Goal: Check status: Check status

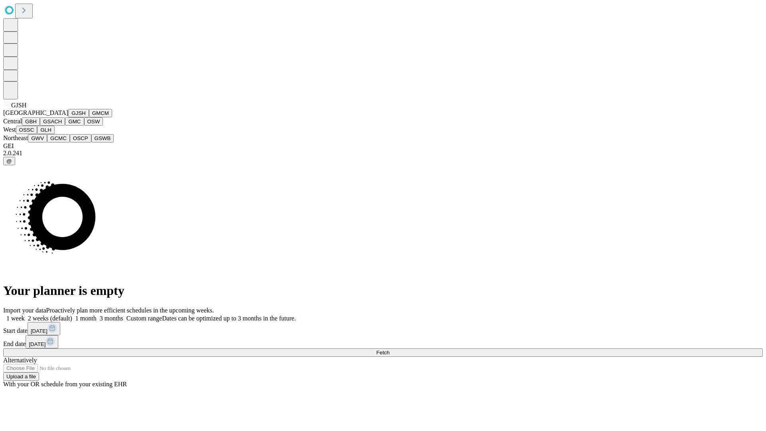
click at [68, 117] on button "GJSH" at bounding box center [78, 113] width 21 height 8
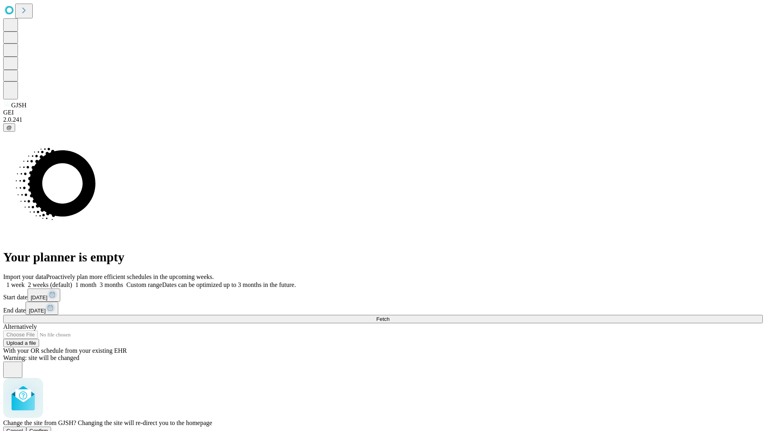
click at [48, 428] on span "Confirm" at bounding box center [39, 431] width 19 height 6
click at [72, 281] on label "2 weeks (default)" at bounding box center [48, 284] width 47 height 7
click at [389, 316] on span "Fetch" at bounding box center [382, 319] width 13 height 6
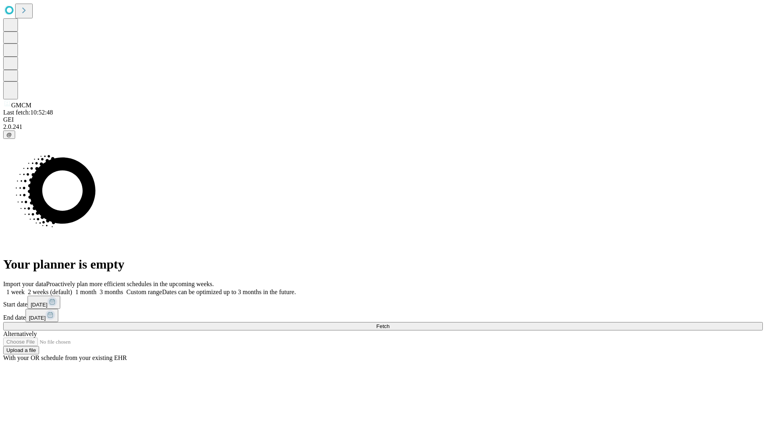
click at [72, 288] on label "2 weeks (default)" at bounding box center [48, 291] width 47 height 7
click at [389, 323] on span "Fetch" at bounding box center [382, 326] width 13 height 6
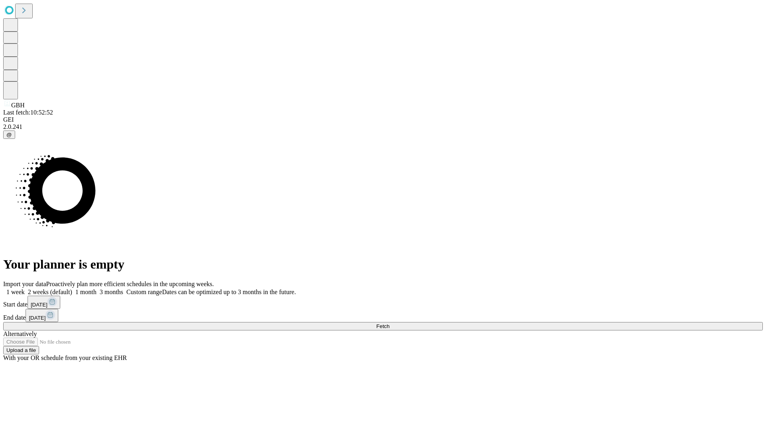
click at [72, 288] on label "2 weeks (default)" at bounding box center [48, 291] width 47 height 7
click at [389, 323] on span "Fetch" at bounding box center [382, 326] width 13 height 6
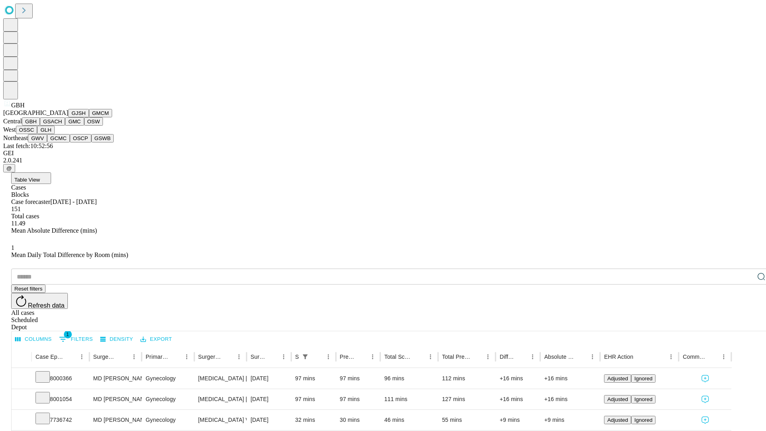
click at [62, 126] on button "GSACH" at bounding box center [52, 121] width 25 height 8
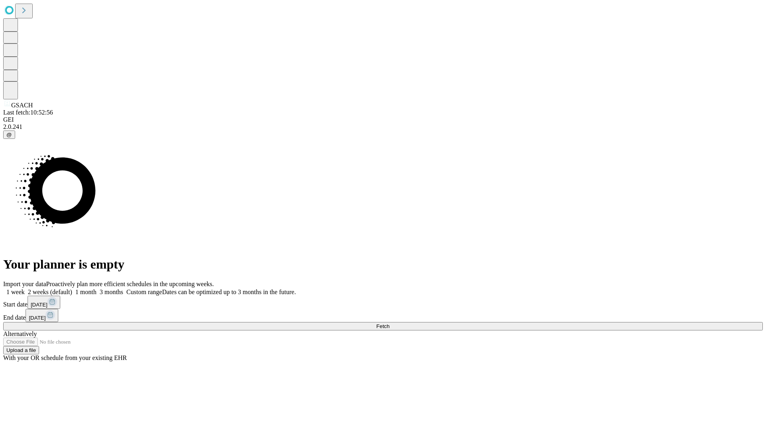
click at [389, 323] on span "Fetch" at bounding box center [382, 326] width 13 height 6
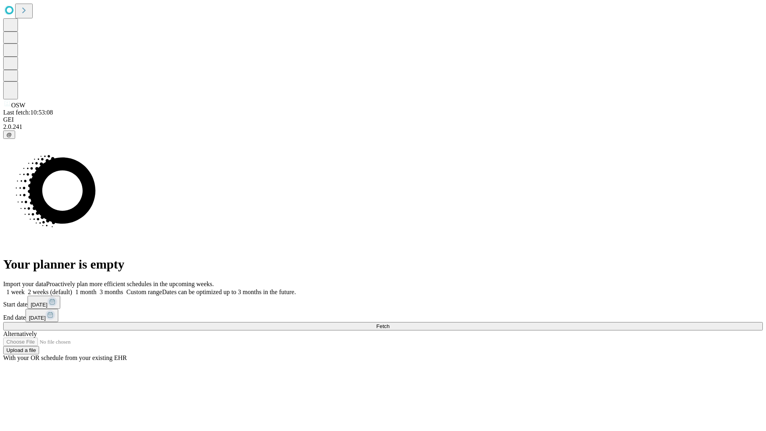
click at [72, 288] on label "2 weeks (default)" at bounding box center [48, 291] width 47 height 7
click at [389, 323] on span "Fetch" at bounding box center [382, 326] width 13 height 6
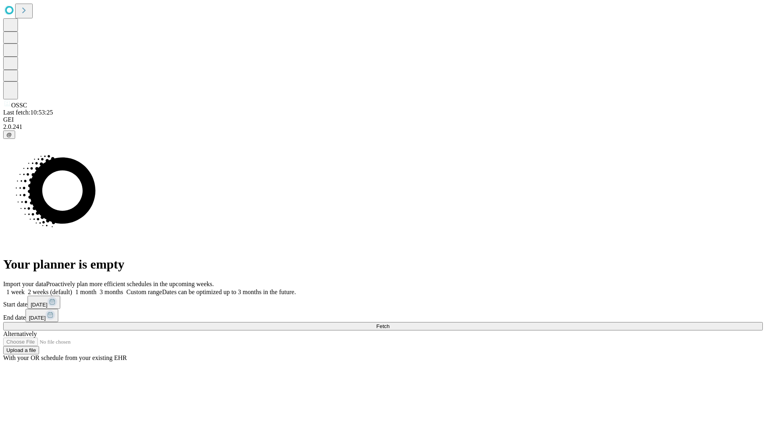
click at [72, 288] on label "2 weeks (default)" at bounding box center [48, 291] width 47 height 7
click at [389, 323] on span "Fetch" at bounding box center [382, 326] width 13 height 6
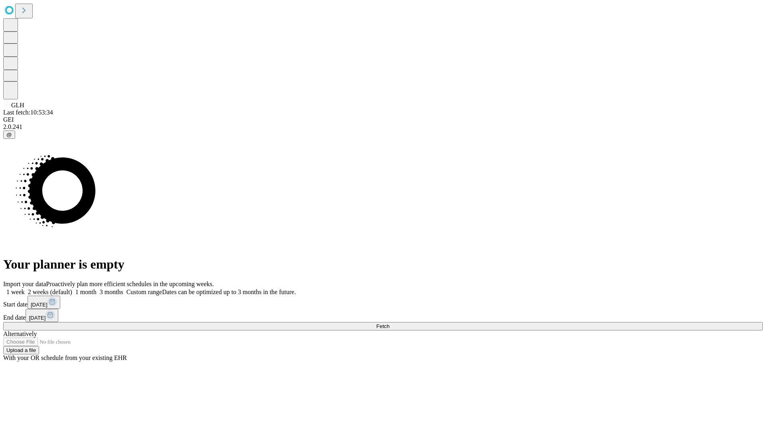
click at [389, 323] on span "Fetch" at bounding box center [382, 326] width 13 height 6
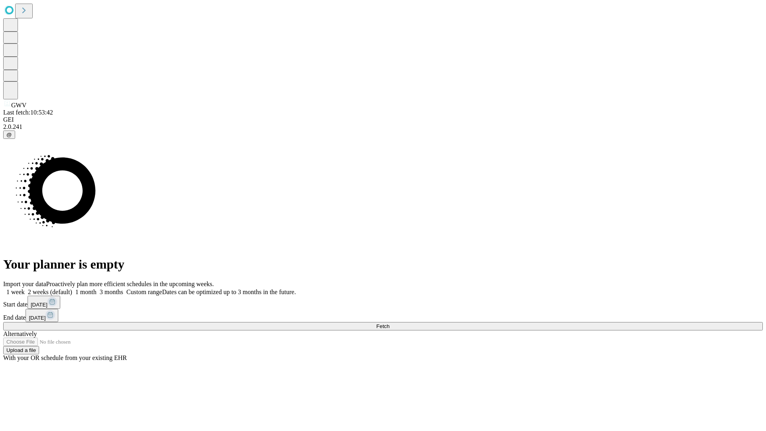
click at [72, 288] on label "2 weeks (default)" at bounding box center [48, 291] width 47 height 7
click at [389, 323] on span "Fetch" at bounding box center [382, 326] width 13 height 6
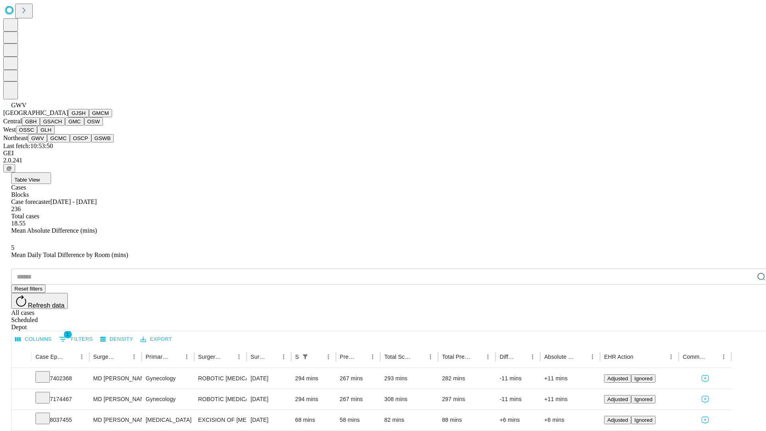
click at [62, 142] on button "GCMC" at bounding box center [58, 138] width 23 height 8
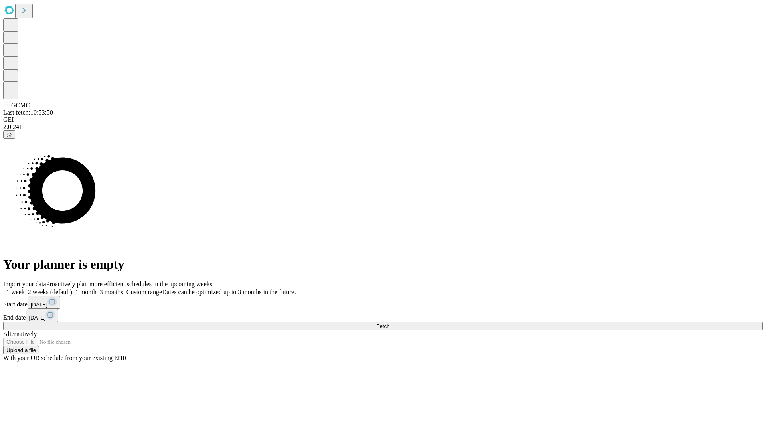
click at [72, 288] on label "2 weeks (default)" at bounding box center [48, 291] width 47 height 7
click at [389, 323] on span "Fetch" at bounding box center [382, 326] width 13 height 6
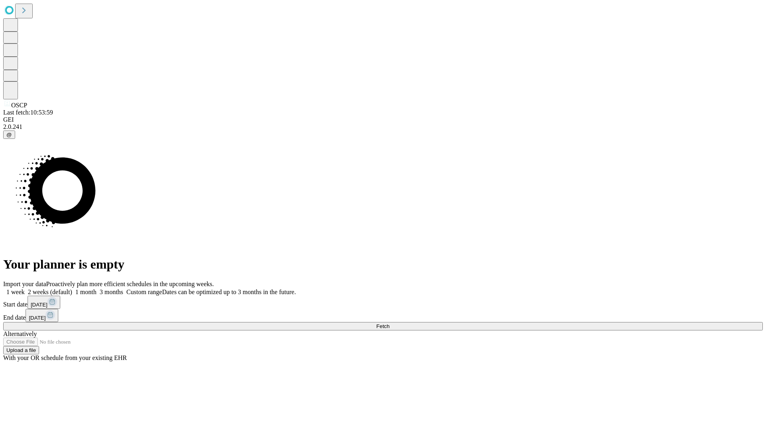
click at [72, 288] on label "2 weeks (default)" at bounding box center [48, 291] width 47 height 7
click at [389, 323] on span "Fetch" at bounding box center [382, 326] width 13 height 6
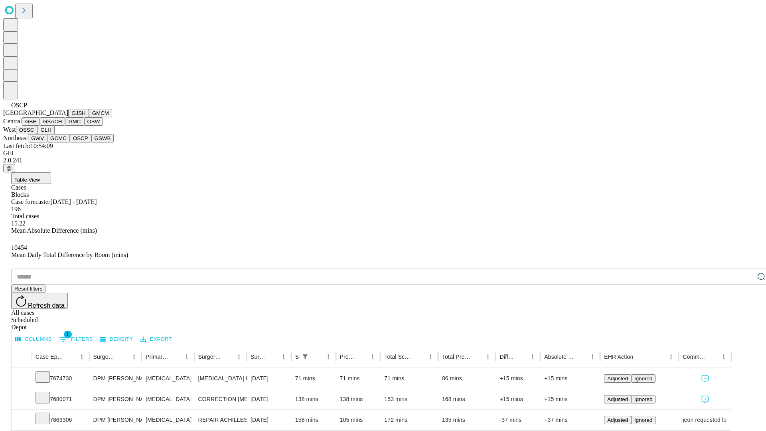
click at [91, 142] on button "GSWB" at bounding box center [102, 138] width 23 height 8
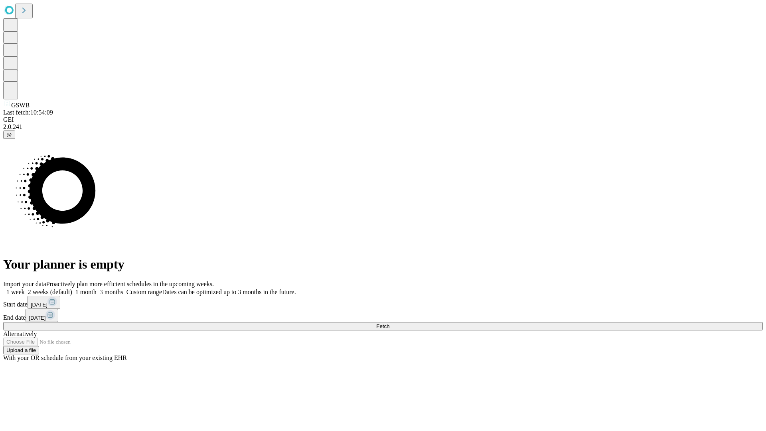
click at [72, 288] on label "2 weeks (default)" at bounding box center [48, 291] width 47 height 7
click at [389, 323] on span "Fetch" at bounding box center [382, 326] width 13 height 6
